Goal: Use online tool/utility: Utilize a website feature to perform a specific function

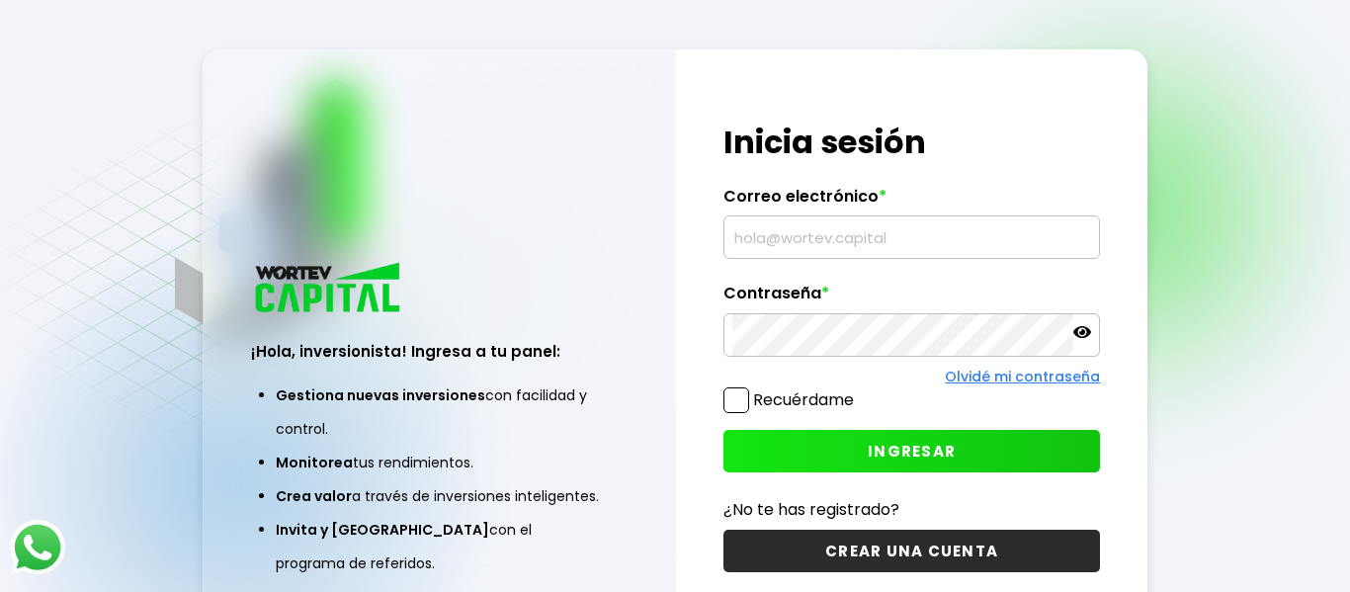
type input "[EMAIL_ADDRESS][DOMAIN_NAME]"
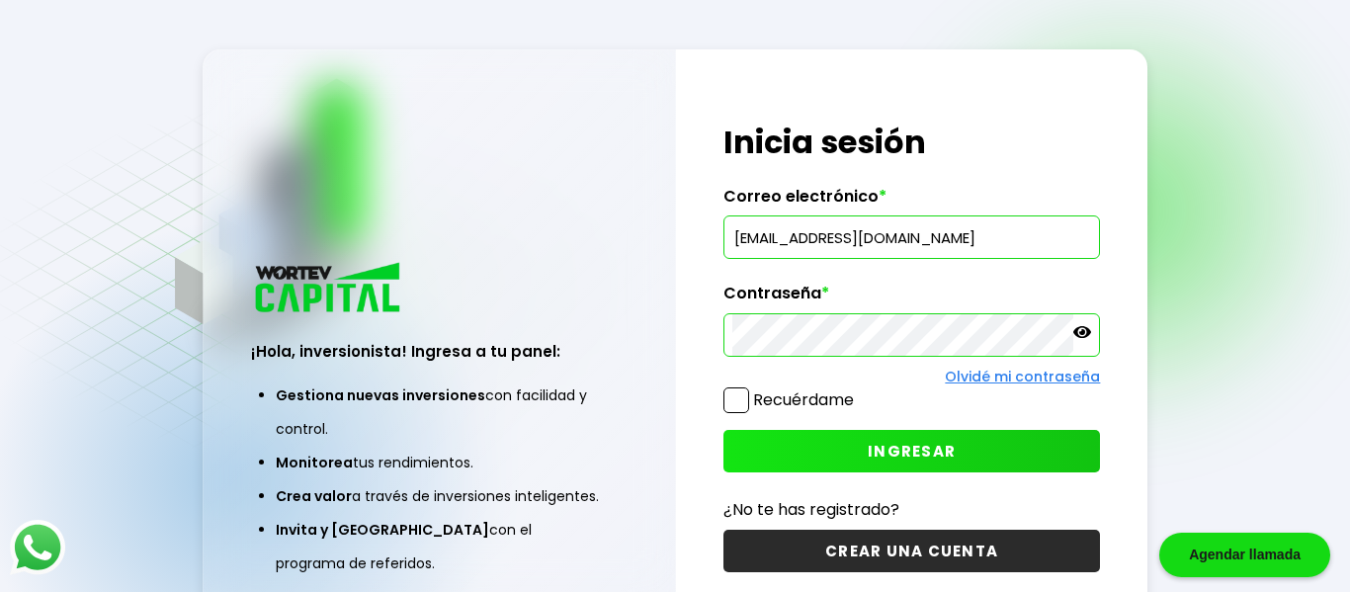
click at [883, 459] on span "INGRESAR" at bounding box center [912, 451] width 88 height 21
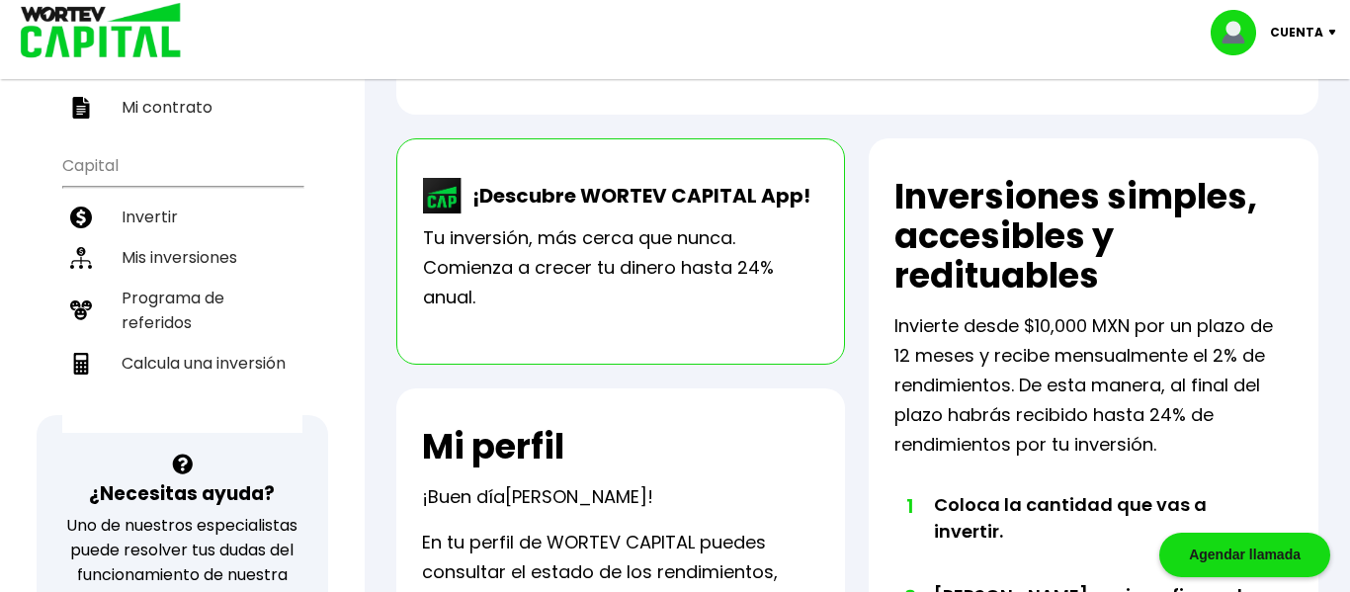
scroll to position [356, 0]
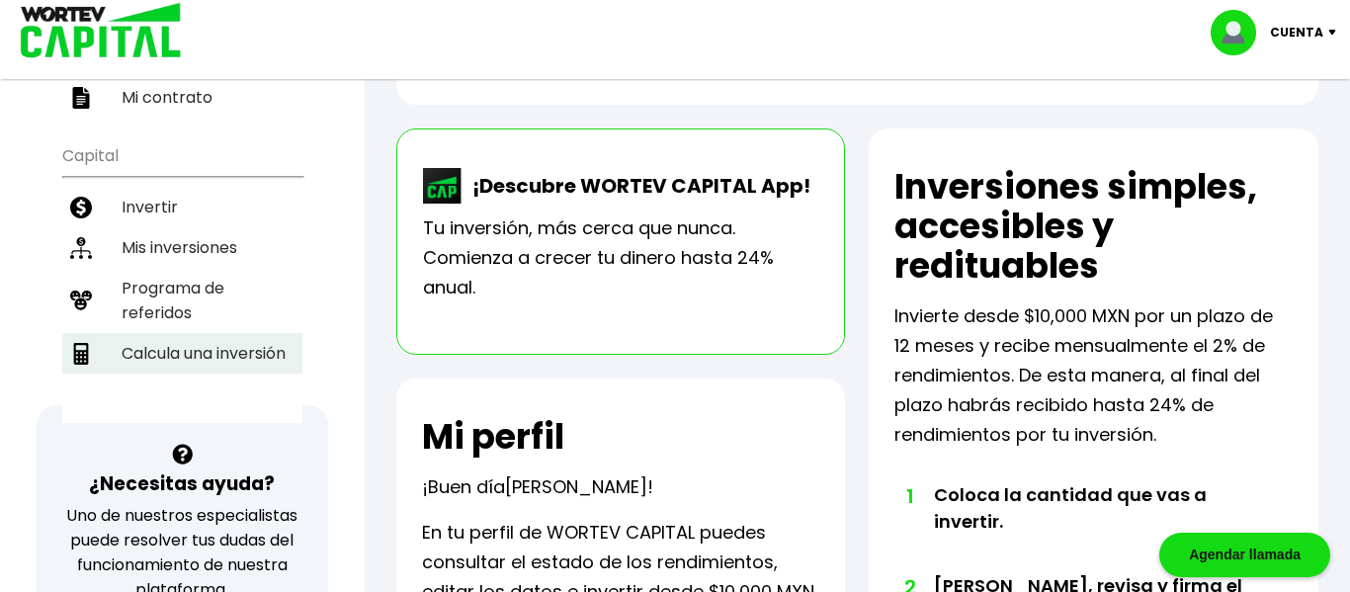
click at [206, 365] on li "Calcula una inversión" at bounding box center [182, 353] width 240 height 41
select select "1"
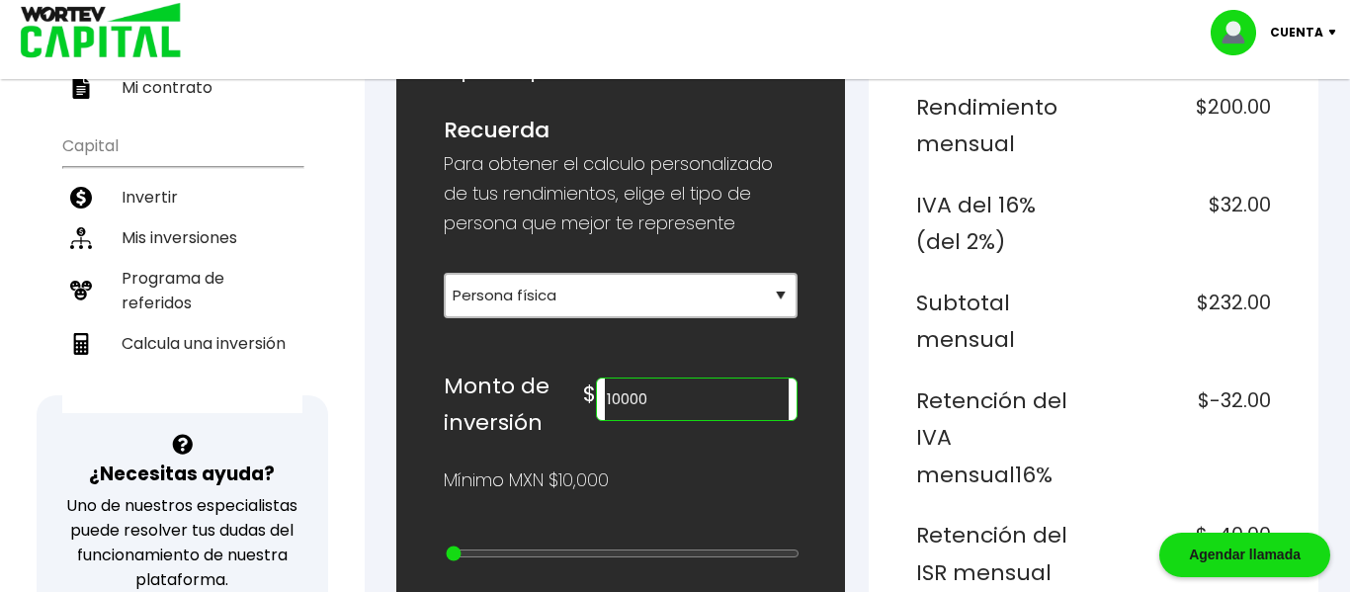
scroll to position [395, 0]
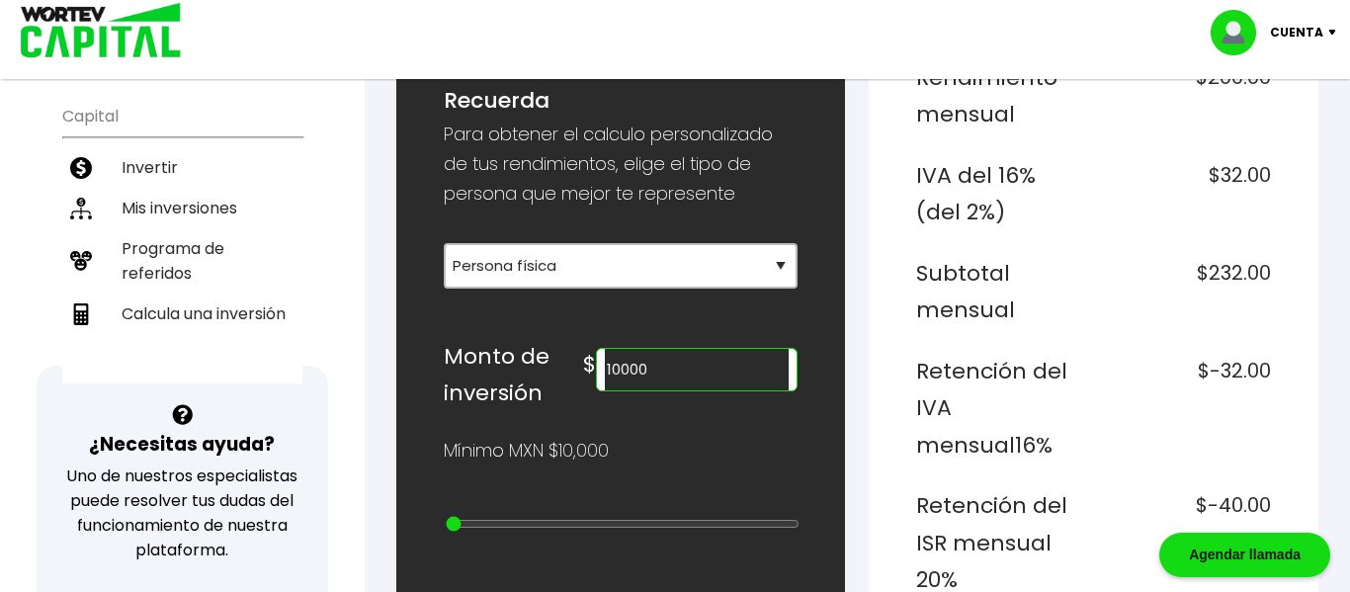
click at [650, 374] on input "10000" at bounding box center [697, 370] width 184 height 42
type input "1"
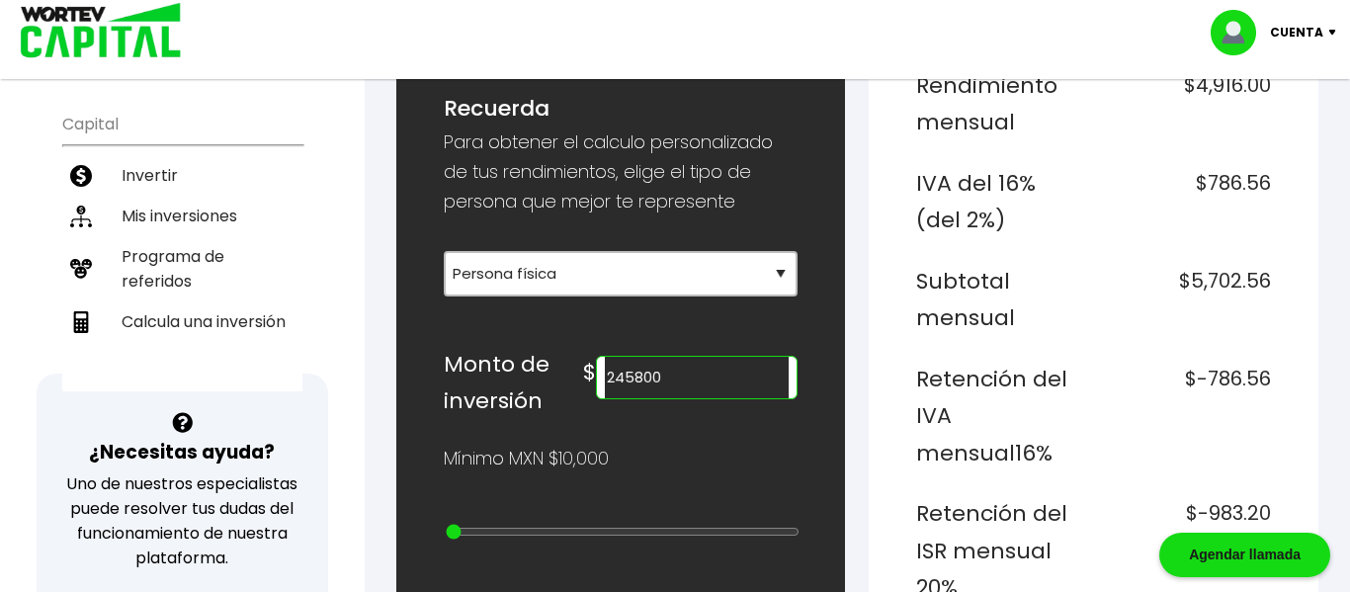
scroll to position [385, 0]
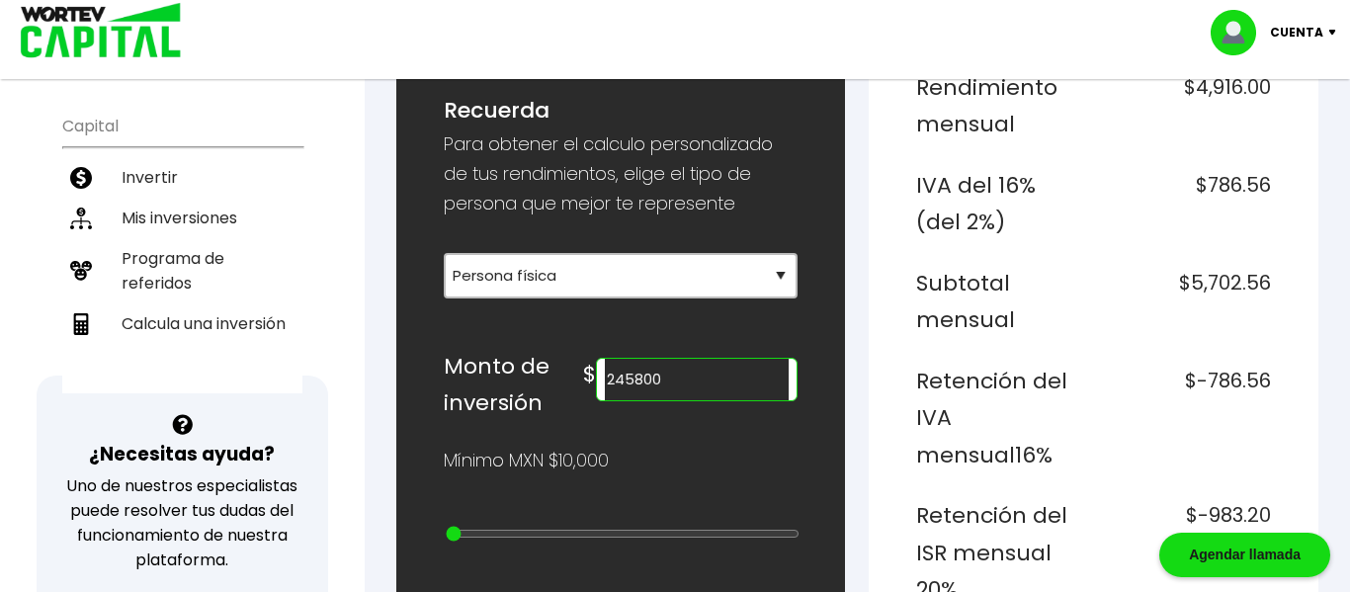
type input "245800"
click at [1039, 363] on h6 "Retención del IVA mensual 16%" at bounding box center [1000, 419] width 169 height 112
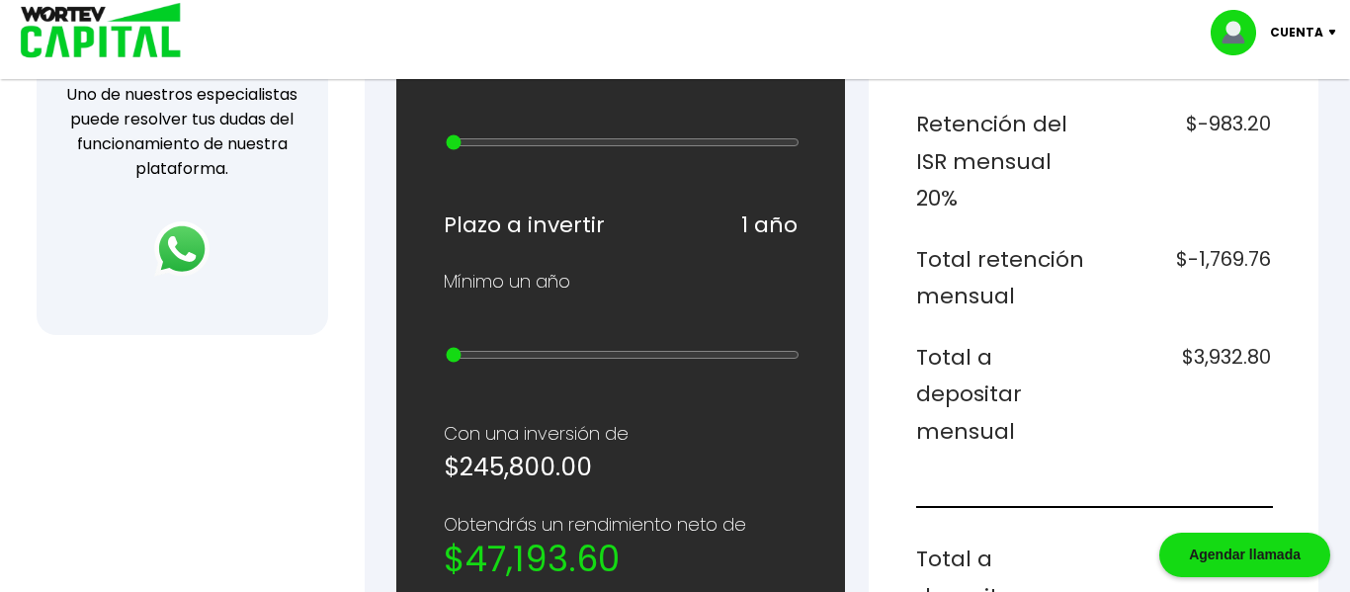
scroll to position [781, 0]
